Goal: Task Accomplishment & Management: Complete application form

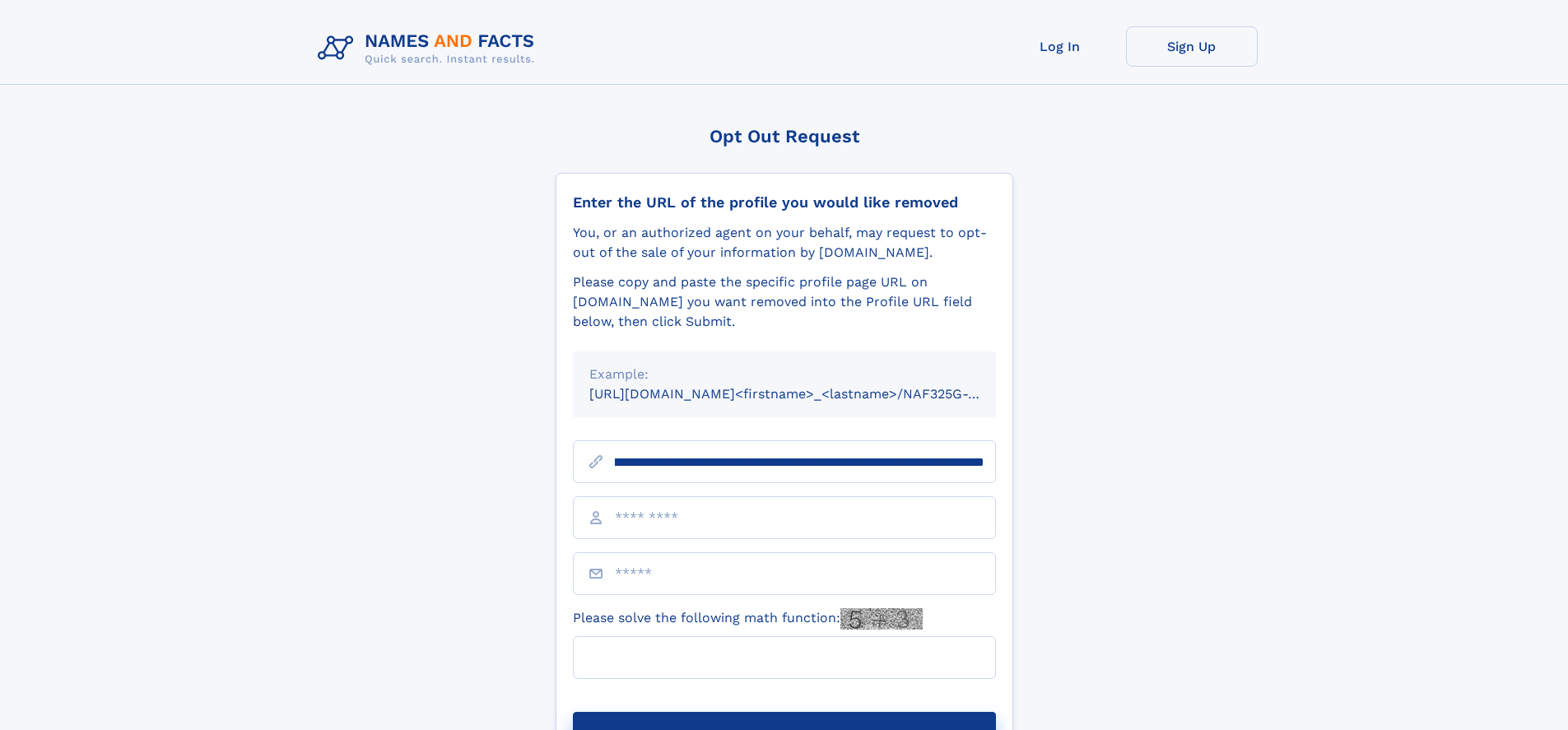
scroll to position [0, 199]
type input "**********"
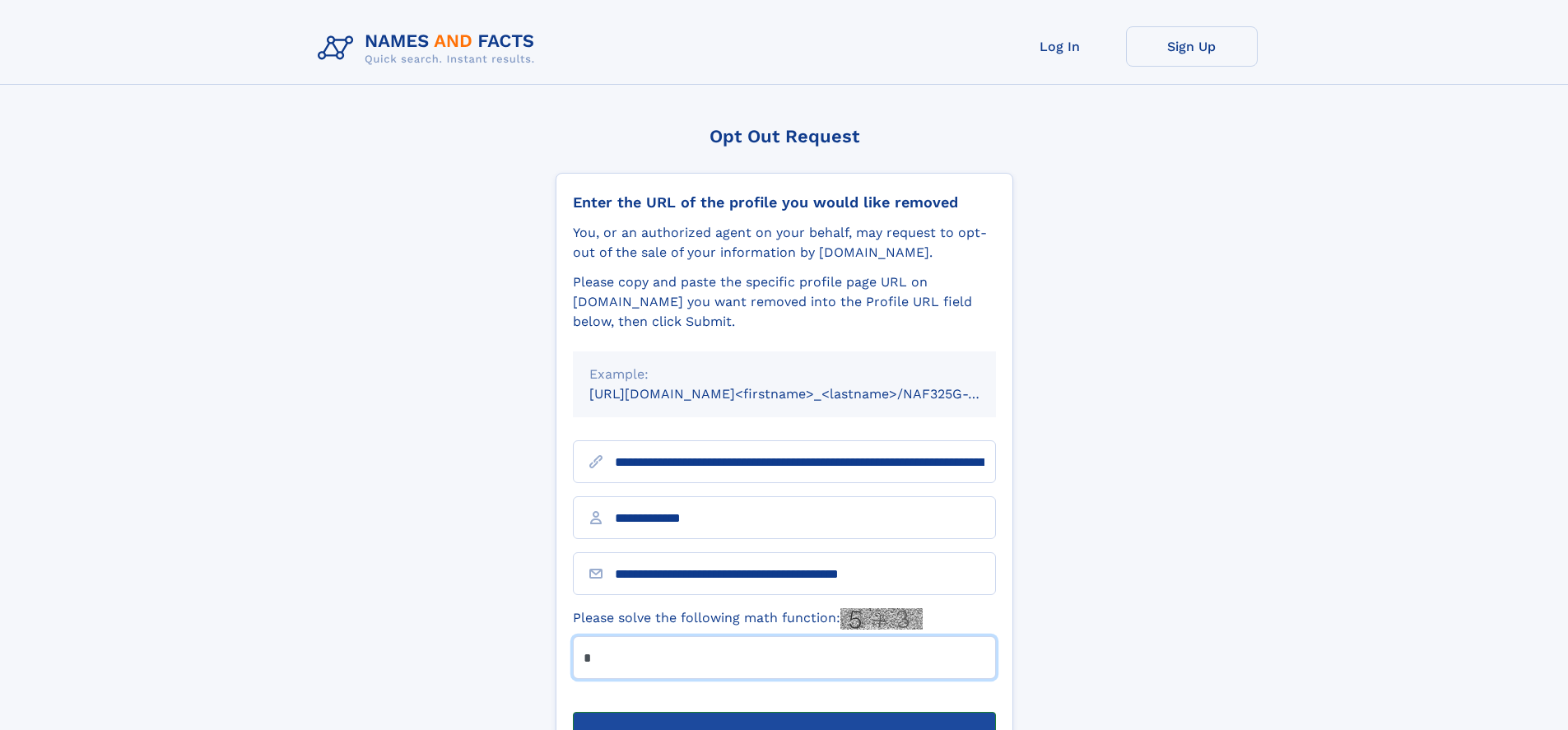
type input "*"
click at [784, 712] on button "Submit Opt Out Request" at bounding box center [784, 738] width 423 height 53
